Goal: Information Seeking & Learning: Learn about a topic

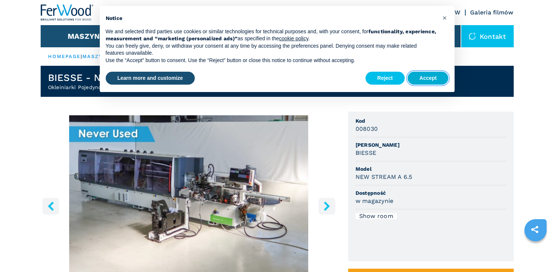
click at [425, 76] on button "Accept" at bounding box center [428, 78] width 41 height 13
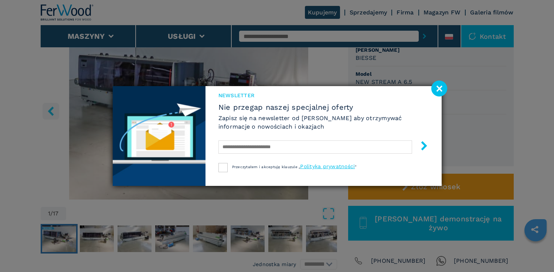
scroll to position [94, 0]
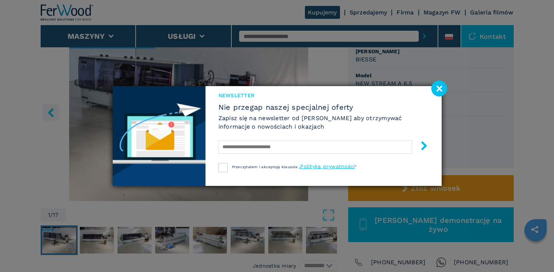
click at [438, 87] on image at bounding box center [440, 89] width 16 height 16
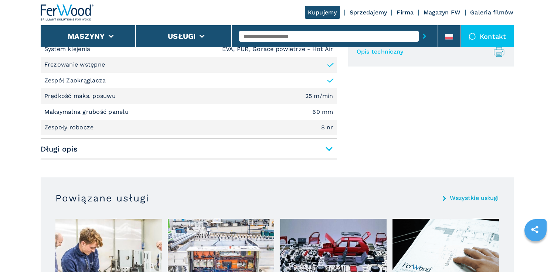
scroll to position [361, 0]
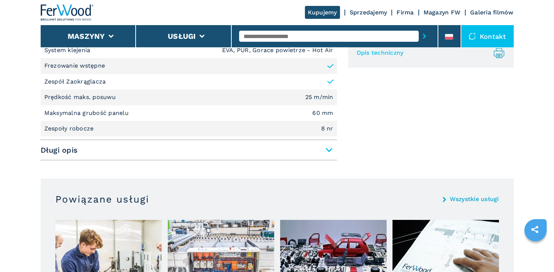
click at [185, 156] on span "Długi opis" at bounding box center [189, 149] width 297 height 13
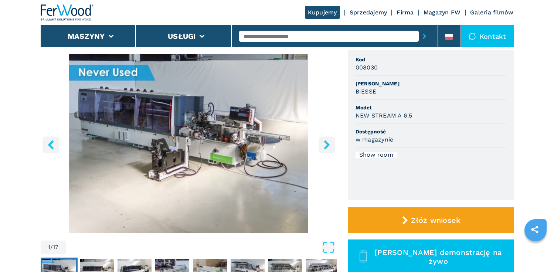
scroll to position [63, 0]
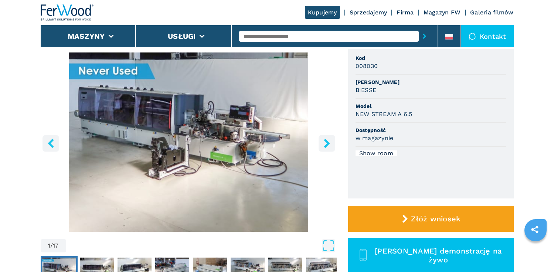
click at [329, 145] on icon "right-button" at bounding box center [326, 143] width 9 height 9
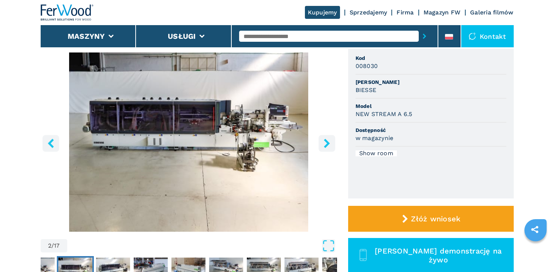
click at [329, 145] on icon "right-button" at bounding box center [326, 143] width 9 height 9
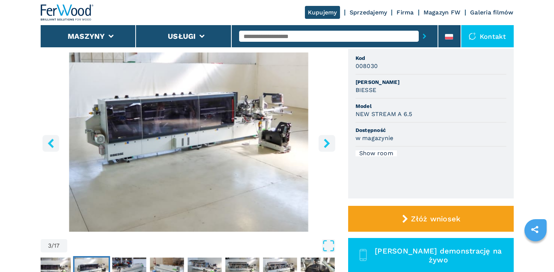
click at [329, 145] on icon "right-button" at bounding box center [326, 143] width 9 height 9
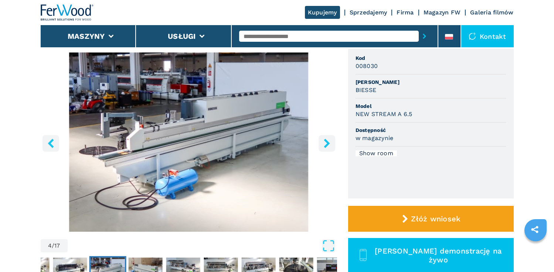
click at [329, 145] on icon "right-button" at bounding box center [326, 143] width 9 height 9
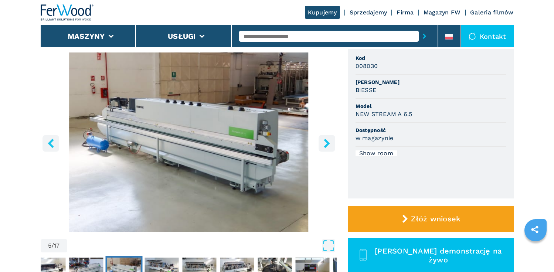
click at [329, 145] on icon "right-button" at bounding box center [326, 143] width 9 height 9
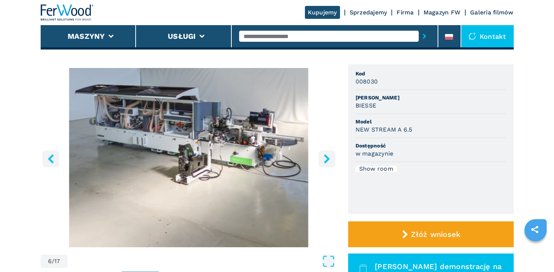
scroll to position [48, 0]
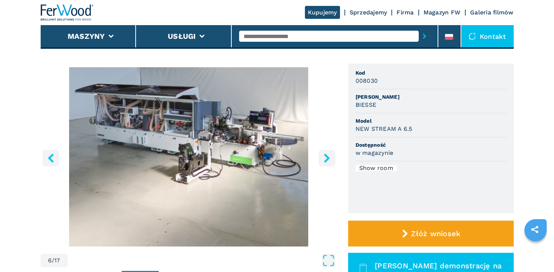
click at [327, 156] on icon "right-button" at bounding box center [327, 157] width 6 height 9
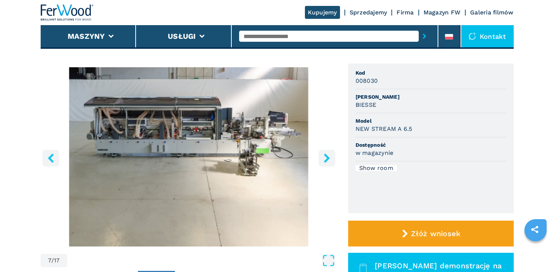
click at [330, 159] on icon "right-button" at bounding box center [326, 157] width 9 height 9
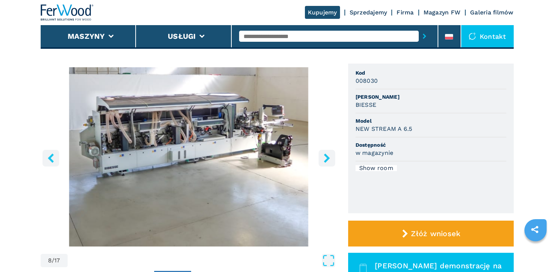
click at [330, 159] on icon "right-button" at bounding box center [326, 157] width 9 height 9
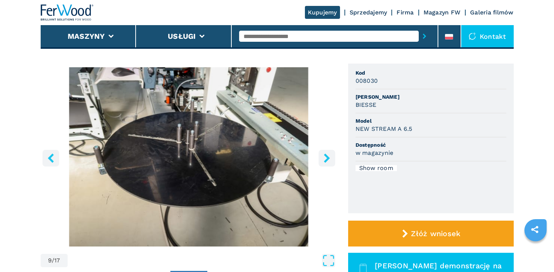
click at [330, 159] on icon "right-button" at bounding box center [326, 157] width 9 height 9
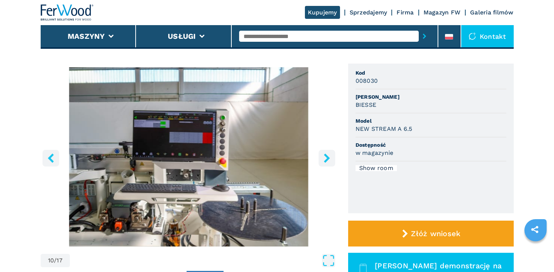
click at [330, 159] on icon "right-button" at bounding box center [326, 157] width 9 height 9
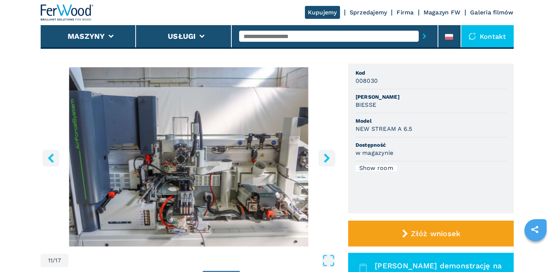
click at [330, 159] on icon "right-button" at bounding box center [326, 157] width 9 height 9
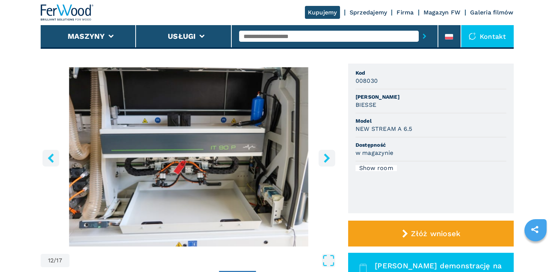
click at [330, 159] on icon "right-button" at bounding box center [326, 157] width 9 height 9
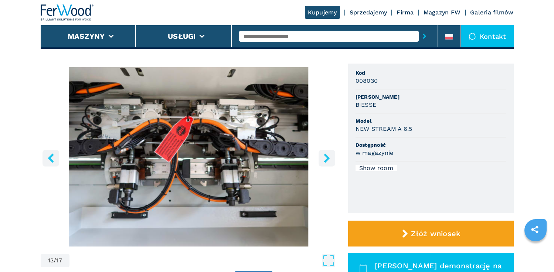
click at [330, 159] on icon "right-button" at bounding box center [326, 157] width 9 height 9
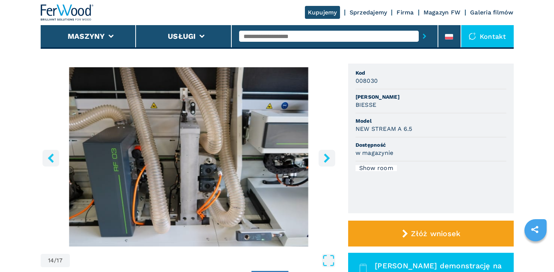
click at [330, 159] on icon "right-button" at bounding box center [326, 157] width 9 height 9
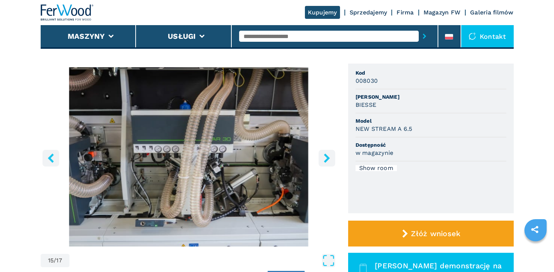
click at [330, 159] on icon "right-button" at bounding box center [326, 157] width 9 height 9
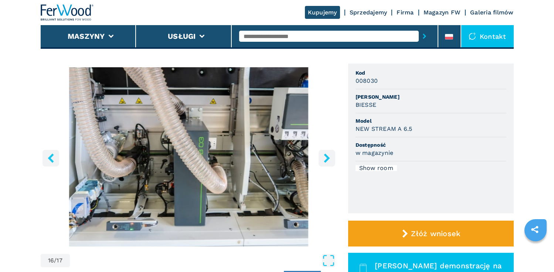
click at [330, 159] on icon "right-button" at bounding box center [326, 157] width 9 height 9
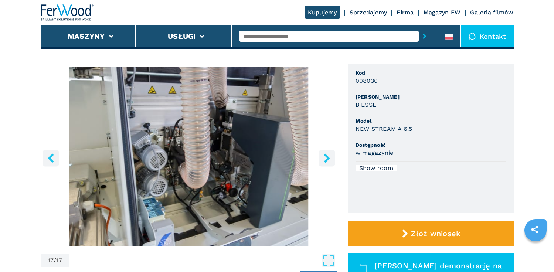
click at [323, 156] on icon "right-button" at bounding box center [326, 157] width 9 height 9
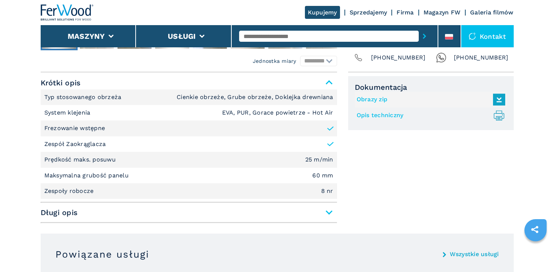
scroll to position [469, 0]
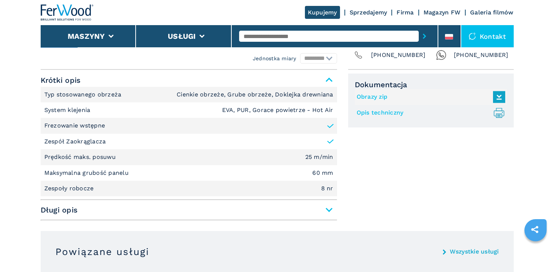
click at [255, 212] on span "Długi opis" at bounding box center [189, 209] width 297 height 13
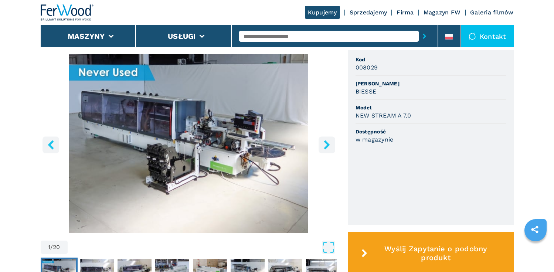
scroll to position [212, 0]
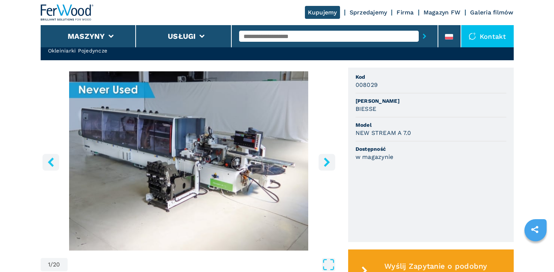
click at [329, 164] on icon "right-button" at bounding box center [326, 162] width 9 height 9
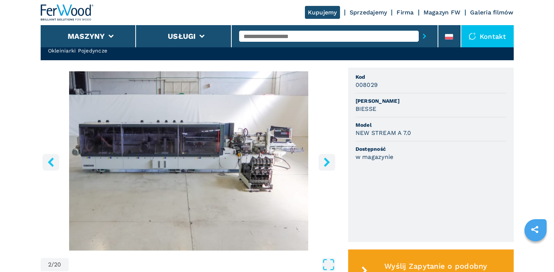
click at [329, 164] on icon "right-button" at bounding box center [326, 162] width 9 height 9
click at [324, 163] on icon "right-button" at bounding box center [326, 162] width 9 height 9
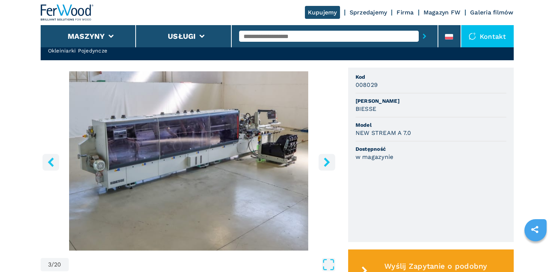
click at [324, 163] on icon "right-button" at bounding box center [326, 162] width 9 height 9
